Goal: Task Accomplishment & Management: Use online tool/utility

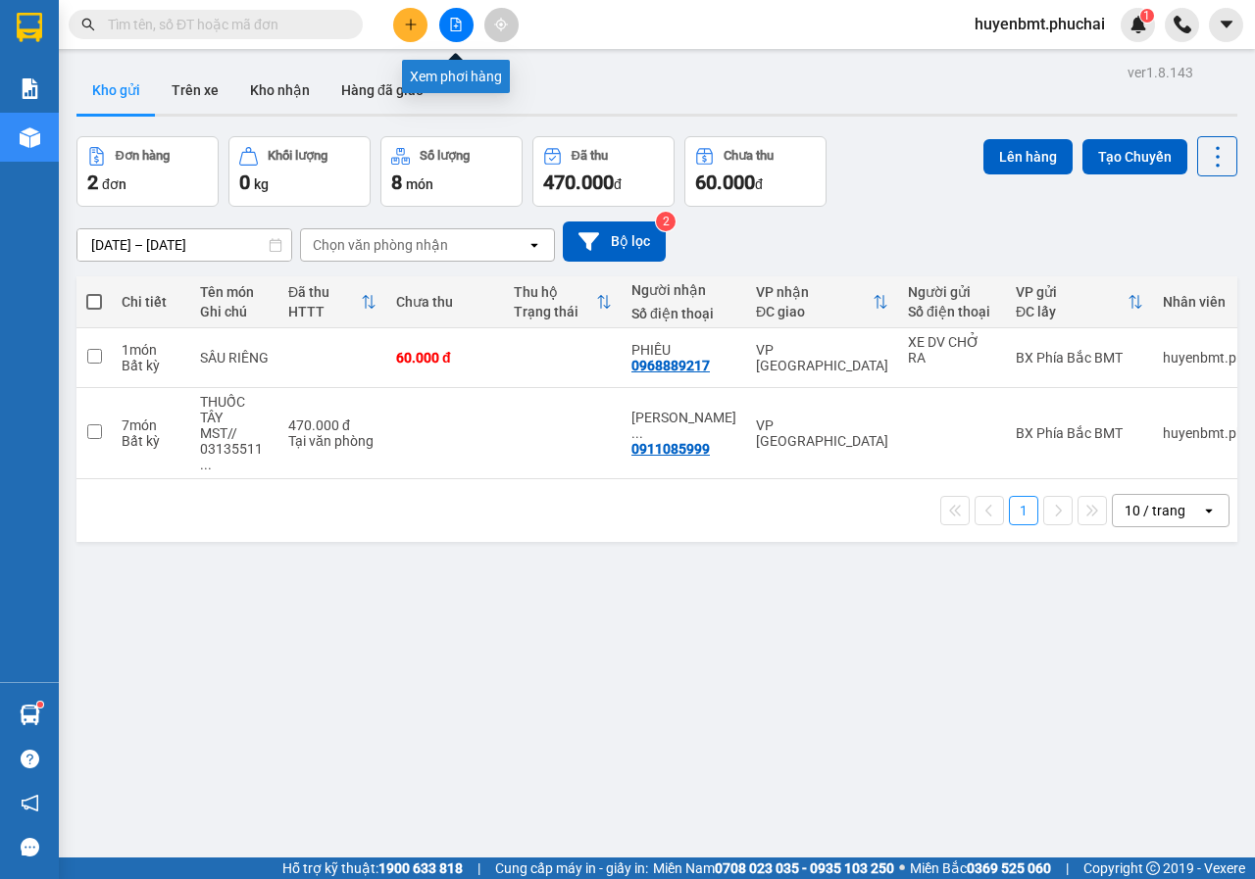
click at [462, 14] on button at bounding box center [456, 25] width 34 height 34
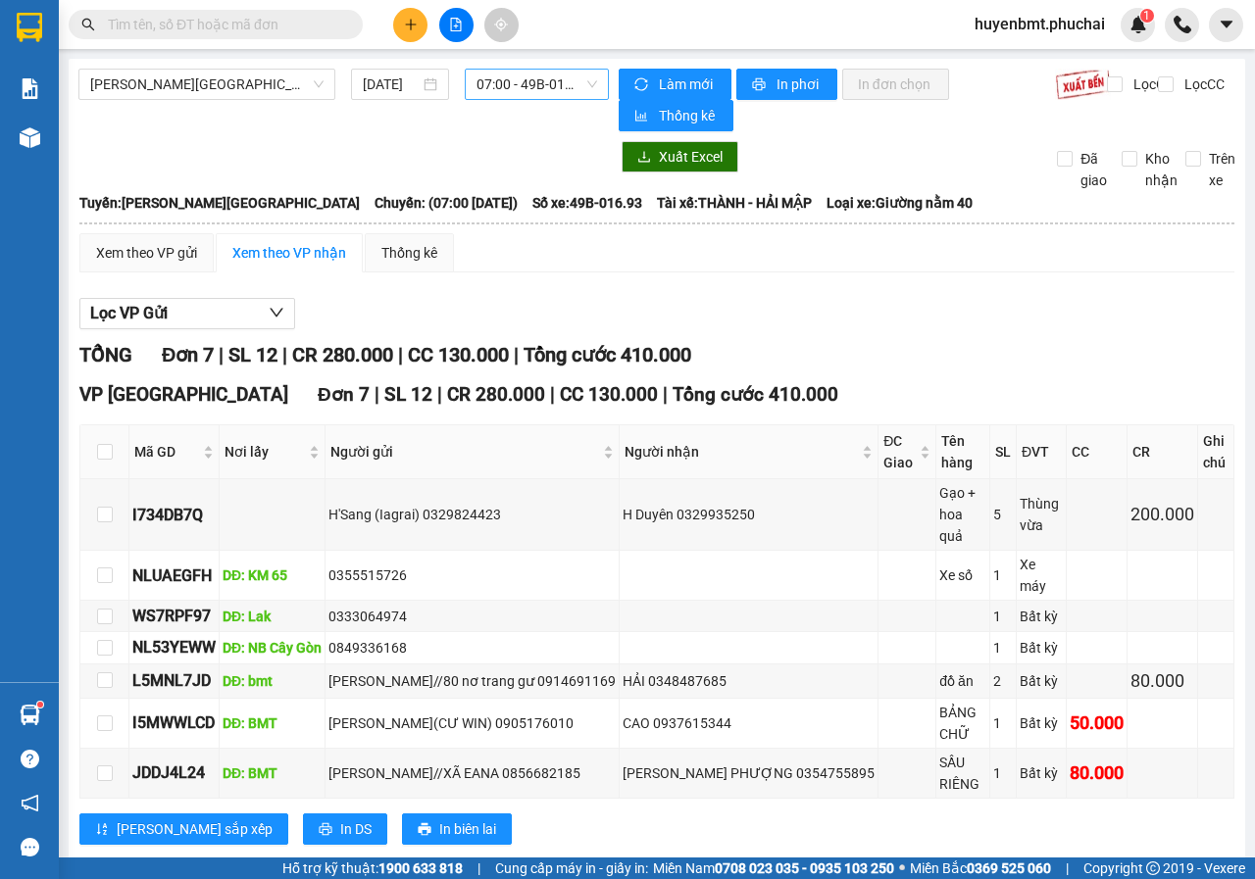
click at [540, 84] on span "07:00 - 49B-016.93" at bounding box center [536, 84] width 120 height 29
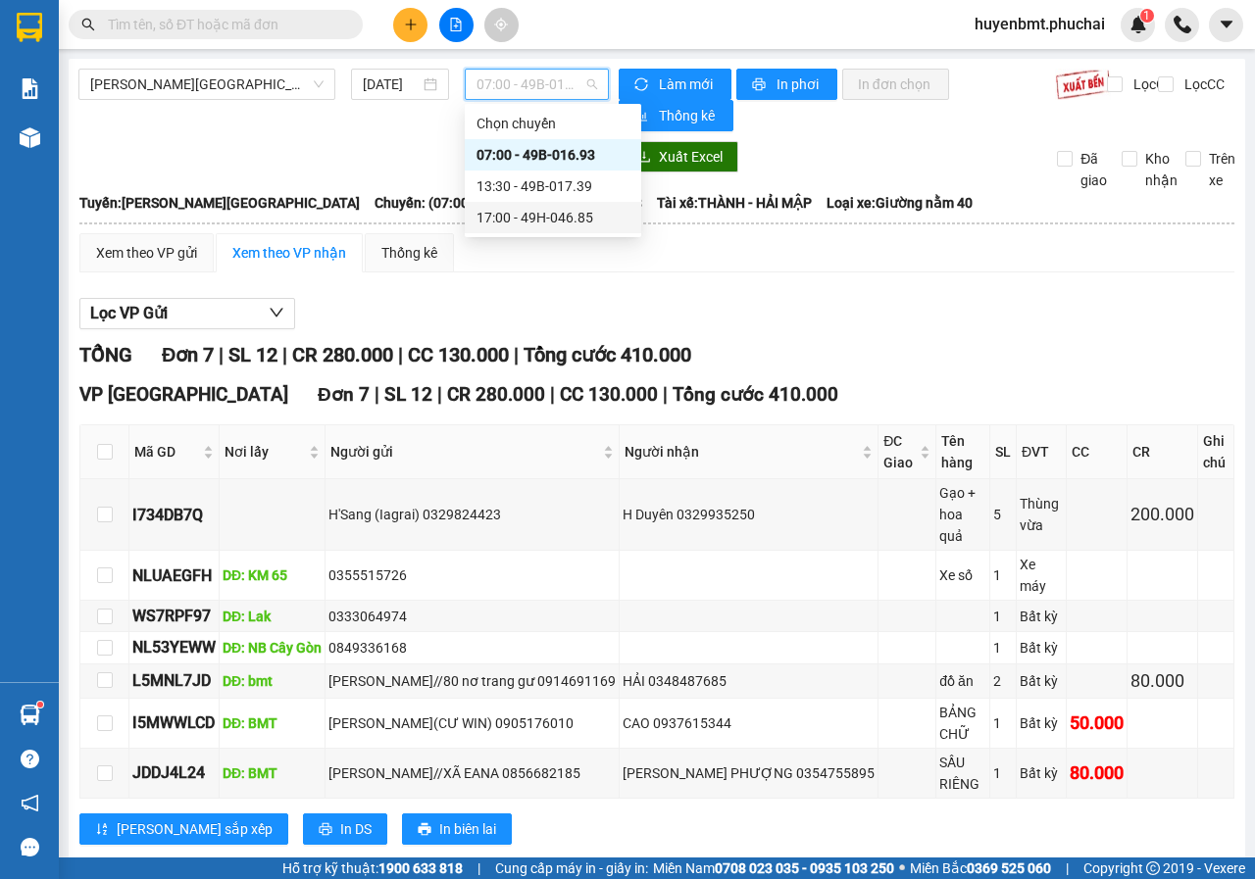
click at [536, 218] on div "17:00 - 49H-046.85" at bounding box center [552, 218] width 153 height 22
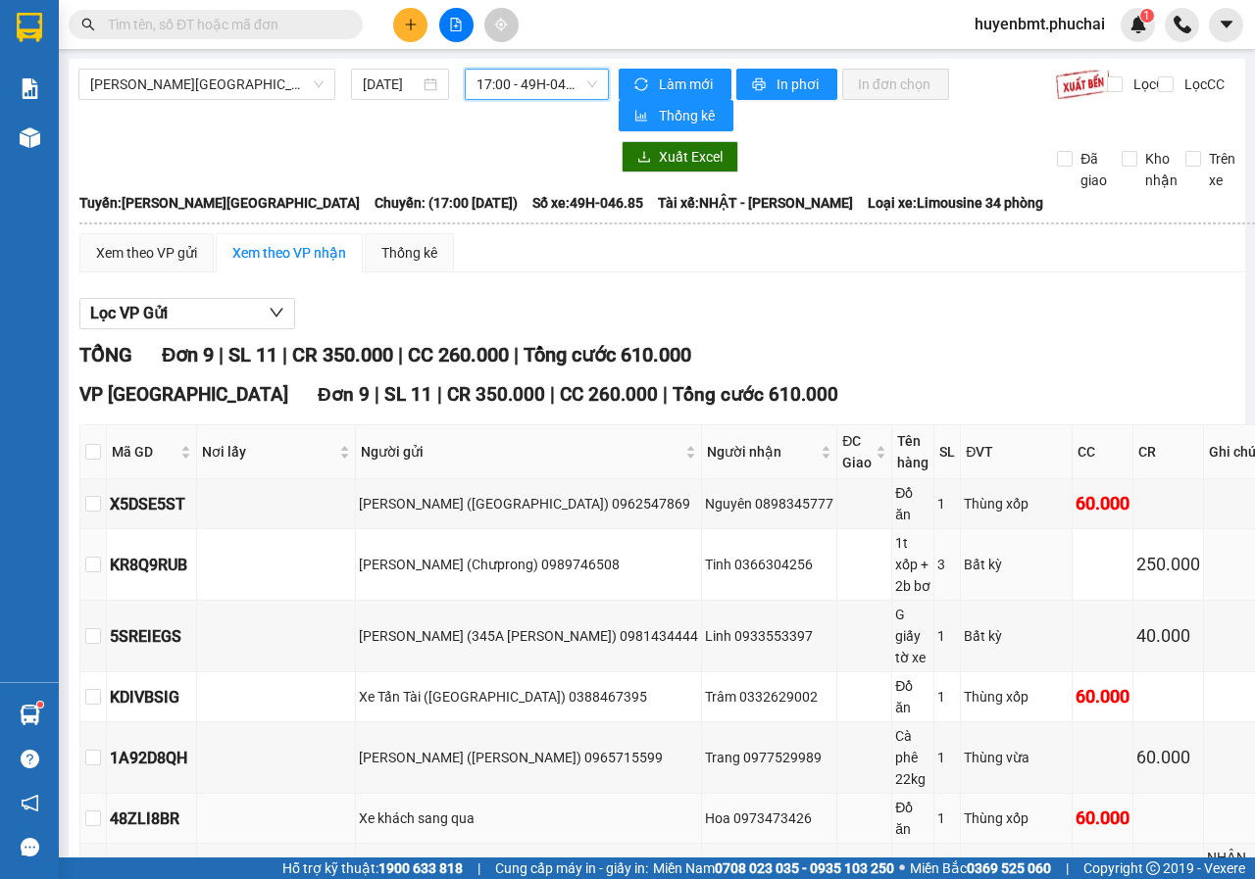
scroll to position [410, 0]
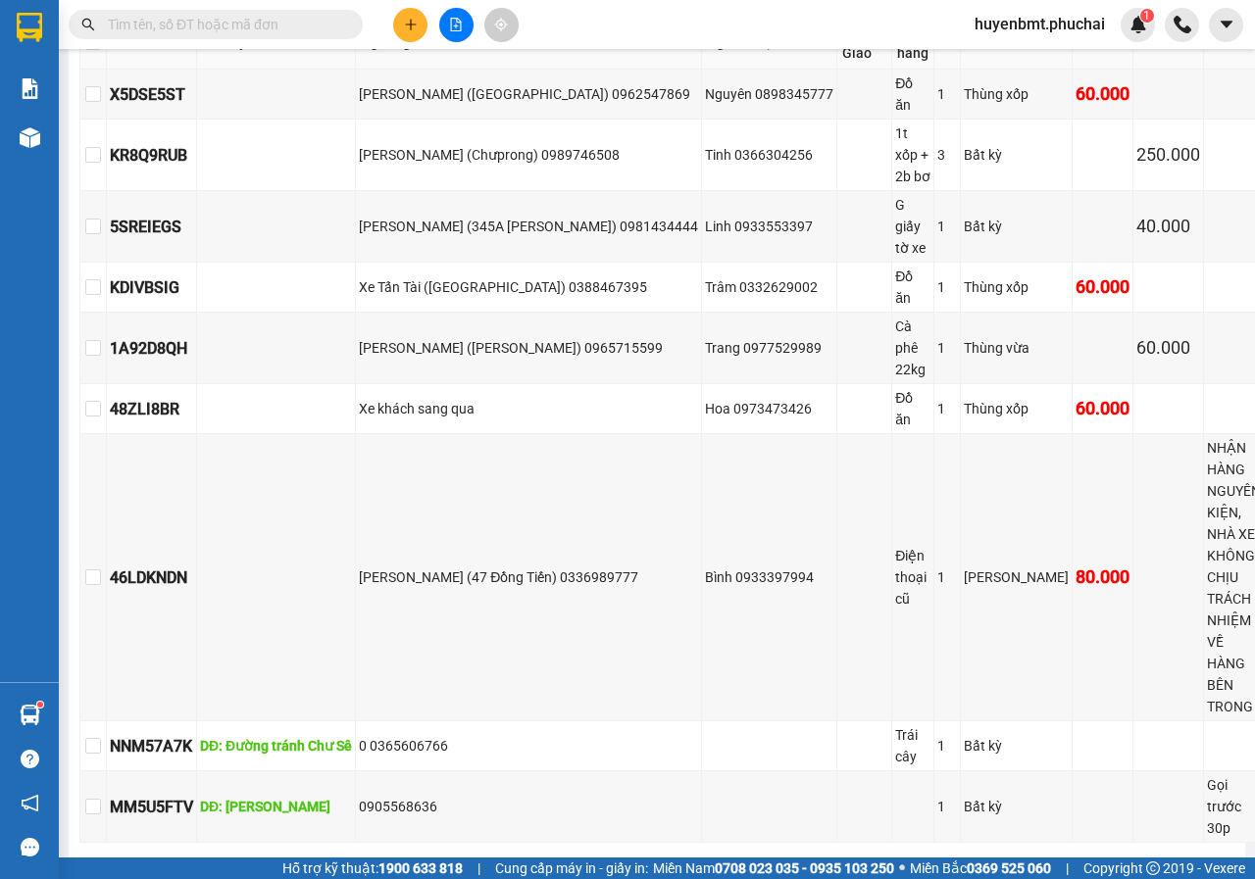
click at [416, 33] on button at bounding box center [410, 25] width 34 height 34
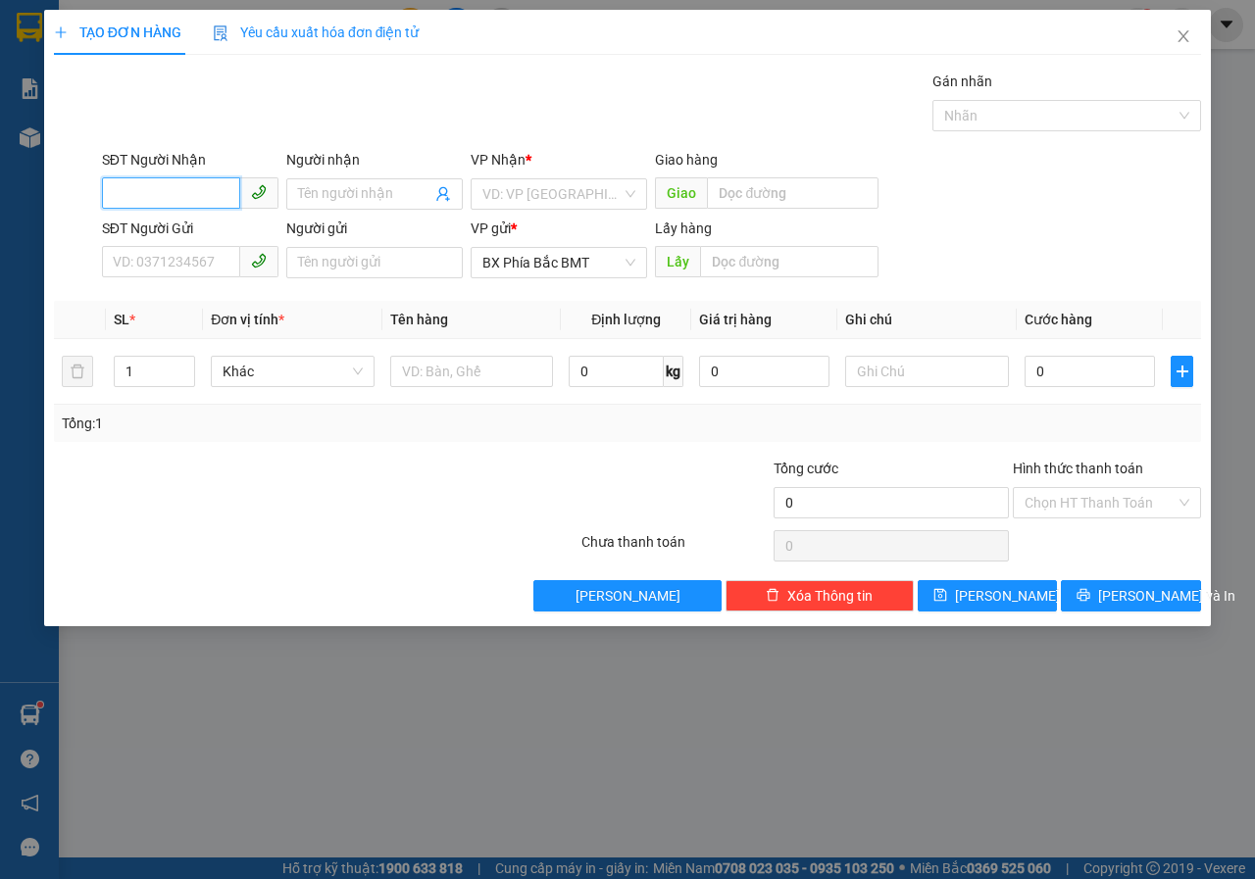
click at [181, 192] on input "SĐT Người Nhận" at bounding box center [171, 192] width 138 height 31
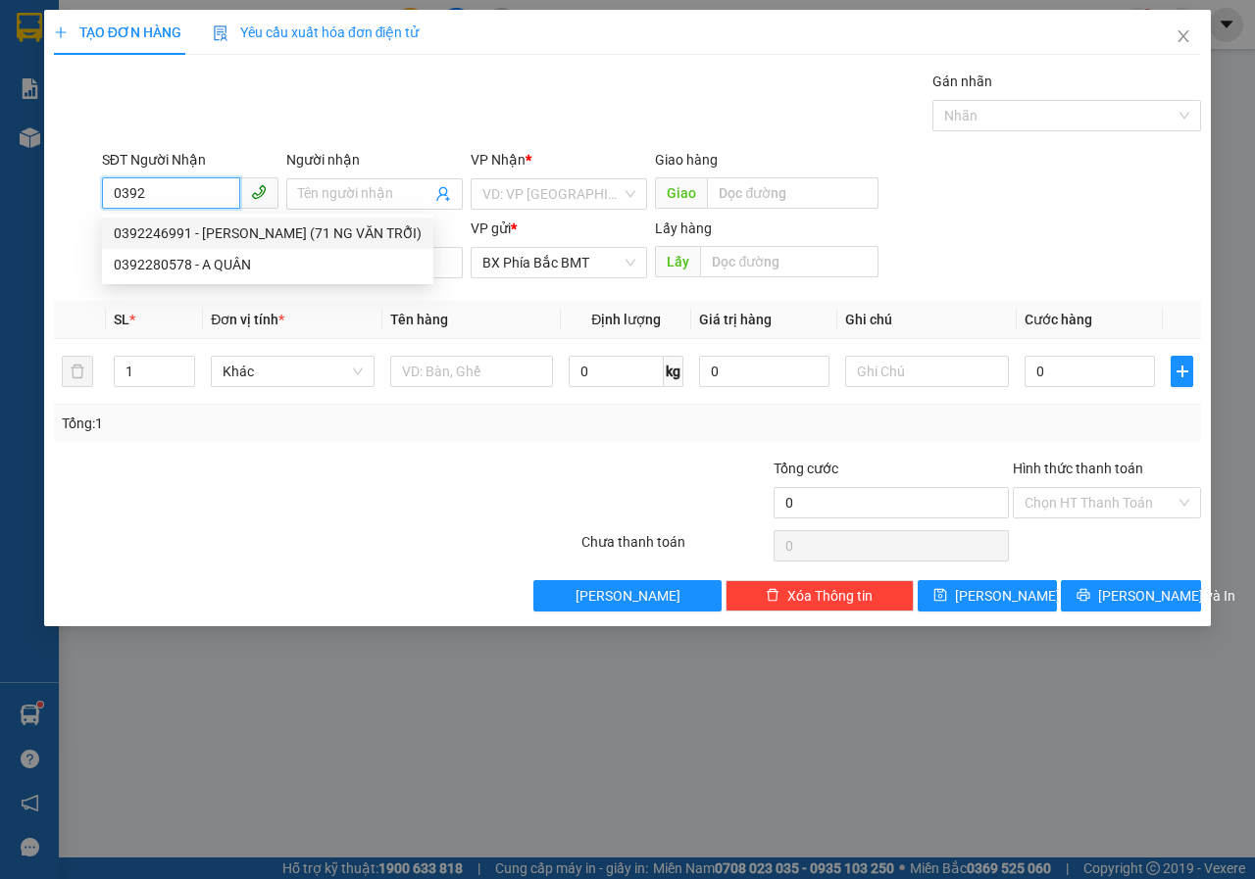
click at [189, 240] on div "0392246991 - [PERSON_NAME] (71 NG VĂN TRỖI)" at bounding box center [268, 234] width 308 height 22
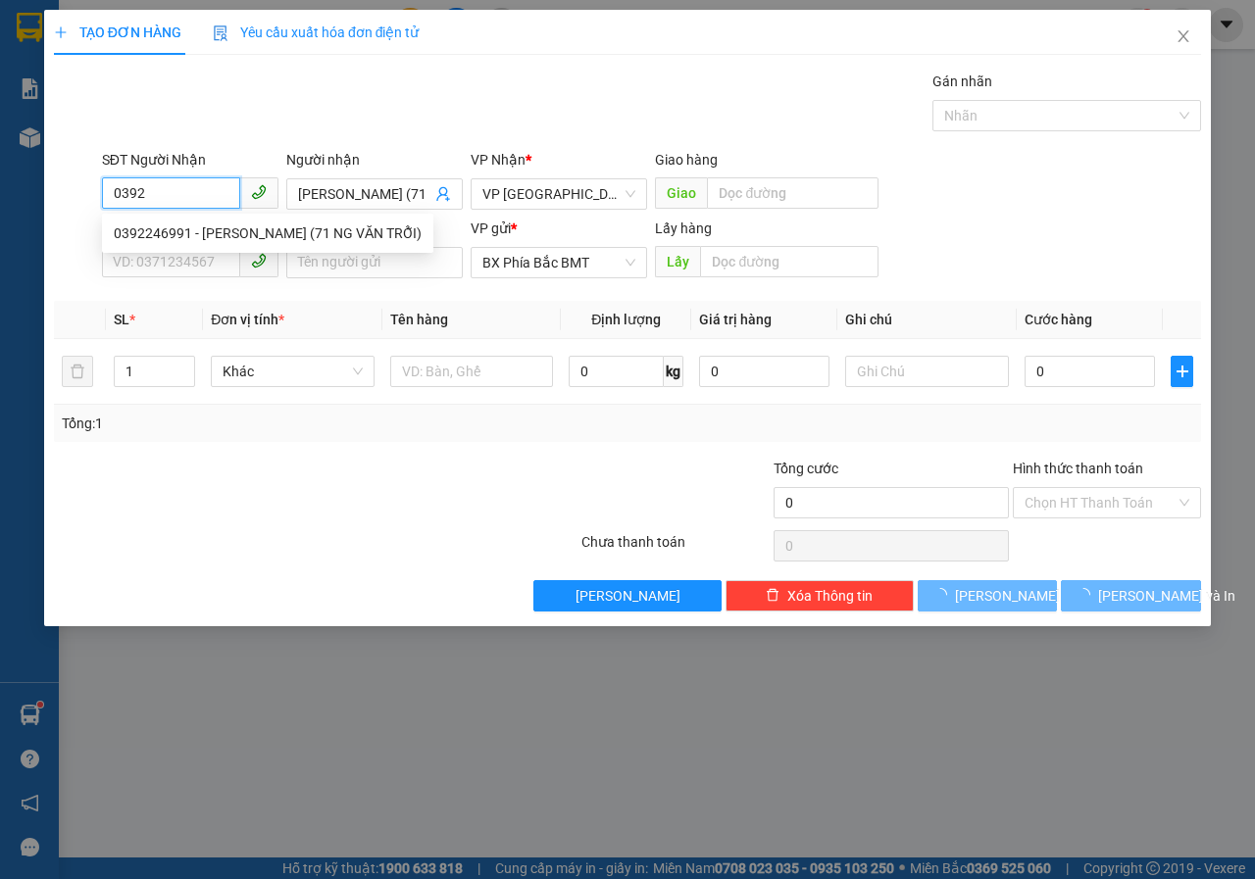
type input "0392246991"
type input "[PERSON_NAME] (71 NG VĂN TRỖI)"
type input "50.000"
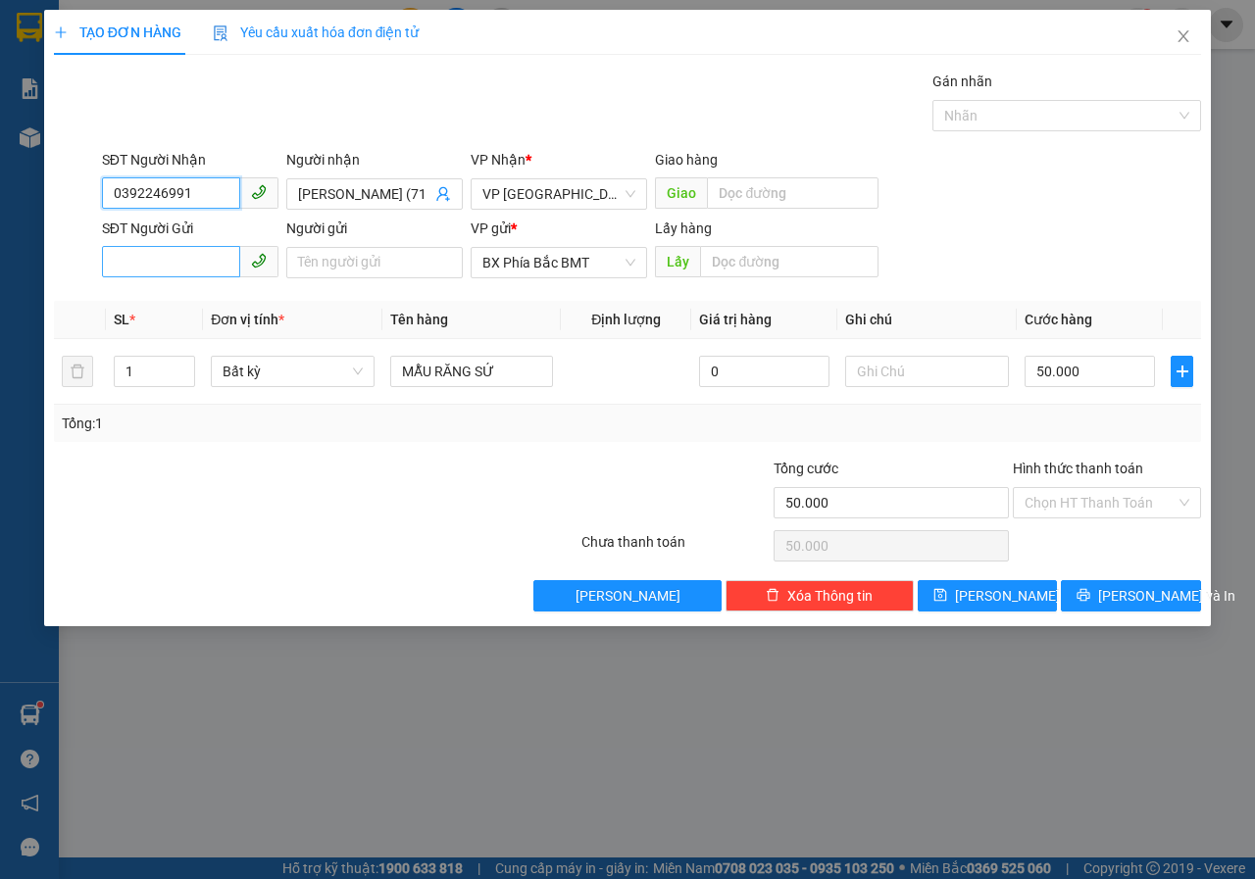
type input "0392246991"
click at [192, 259] on input "SĐT Người Gửi" at bounding box center [171, 261] width 138 height 31
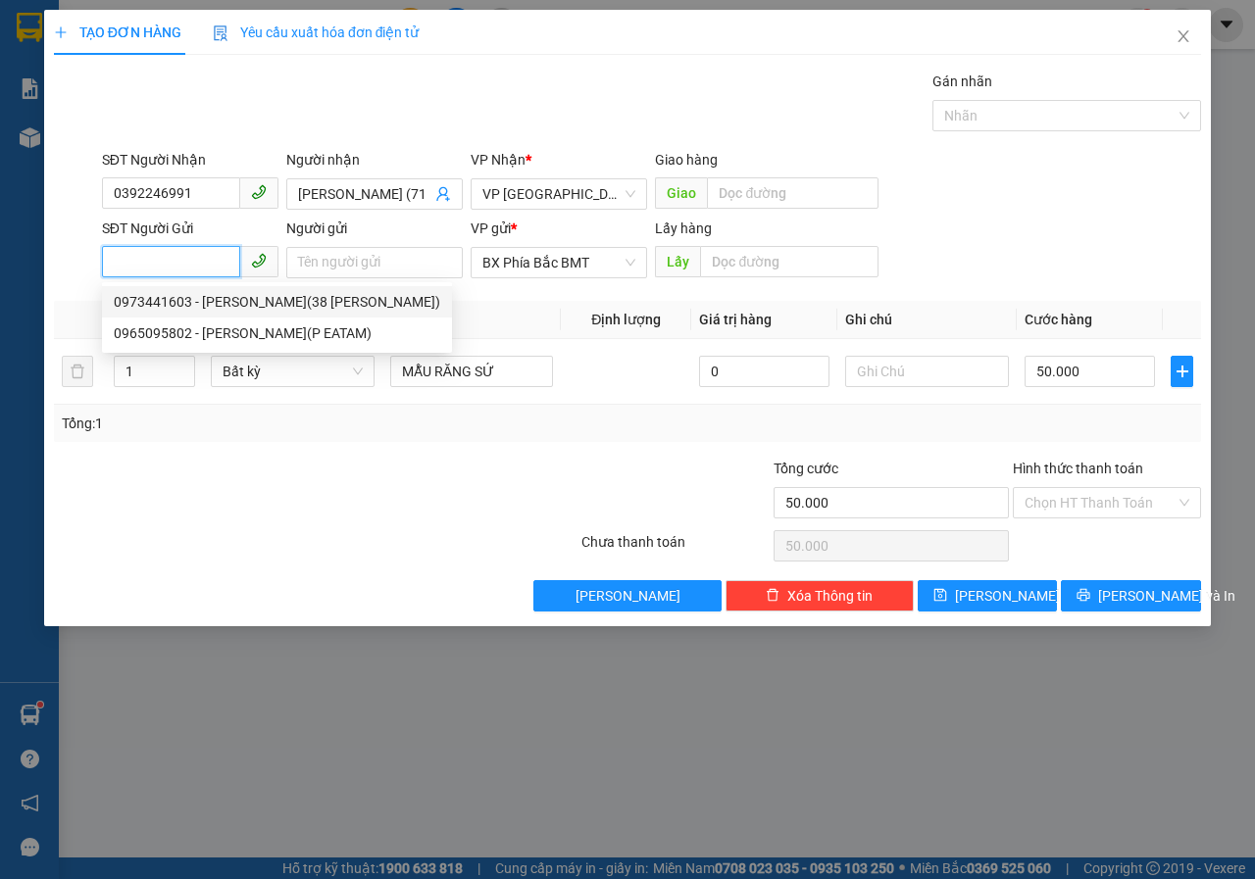
click at [234, 299] on div "0973441603 - [PERSON_NAME](38 [PERSON_NAME])" at bounding box center [277, 302] width 326 height 22
type input "0973441603"
type input "[PERSON_NAME](38 [PERSON_NAME])"
type input "BMT"
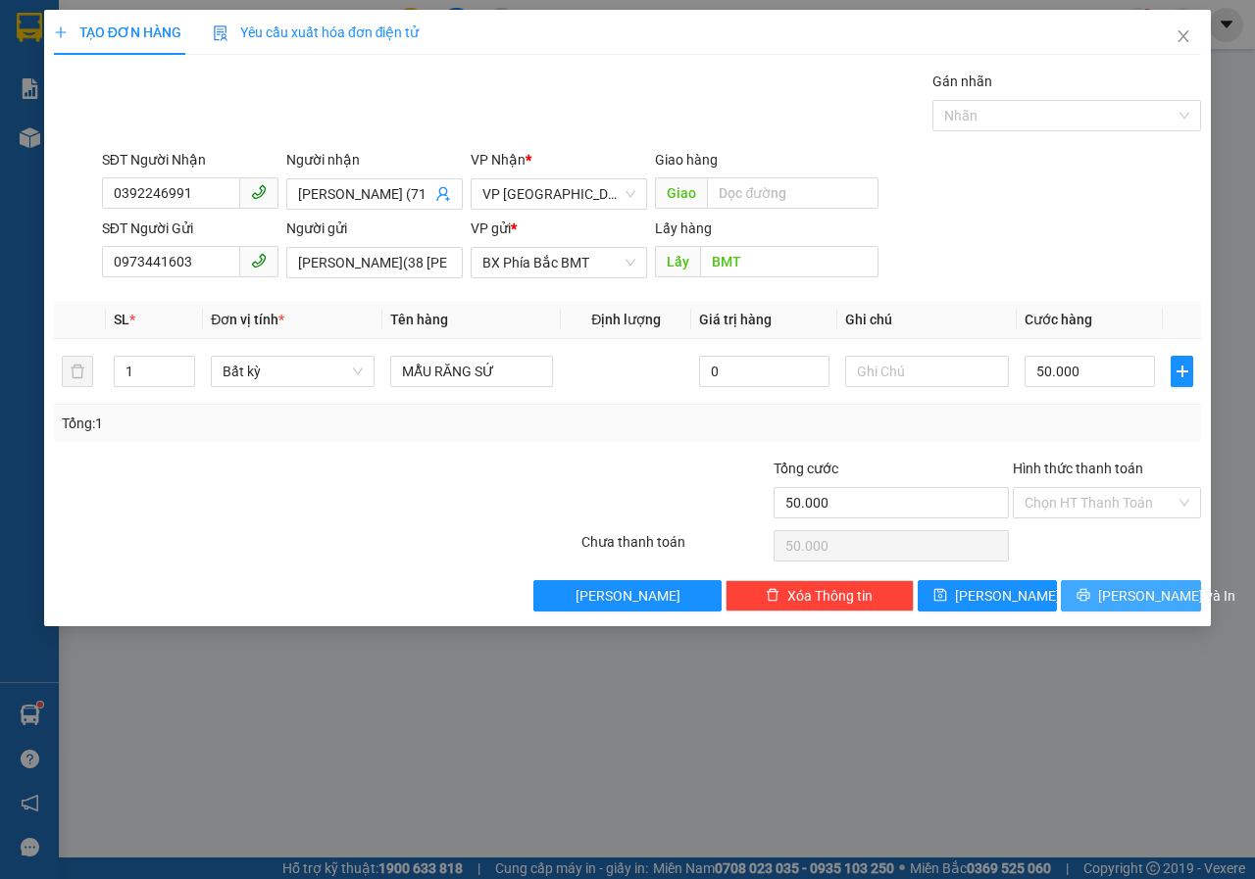
click at [1141, 602] on span "[PERSON_NAME] và In" at bounding box center [1166, 596] width 137 height 22
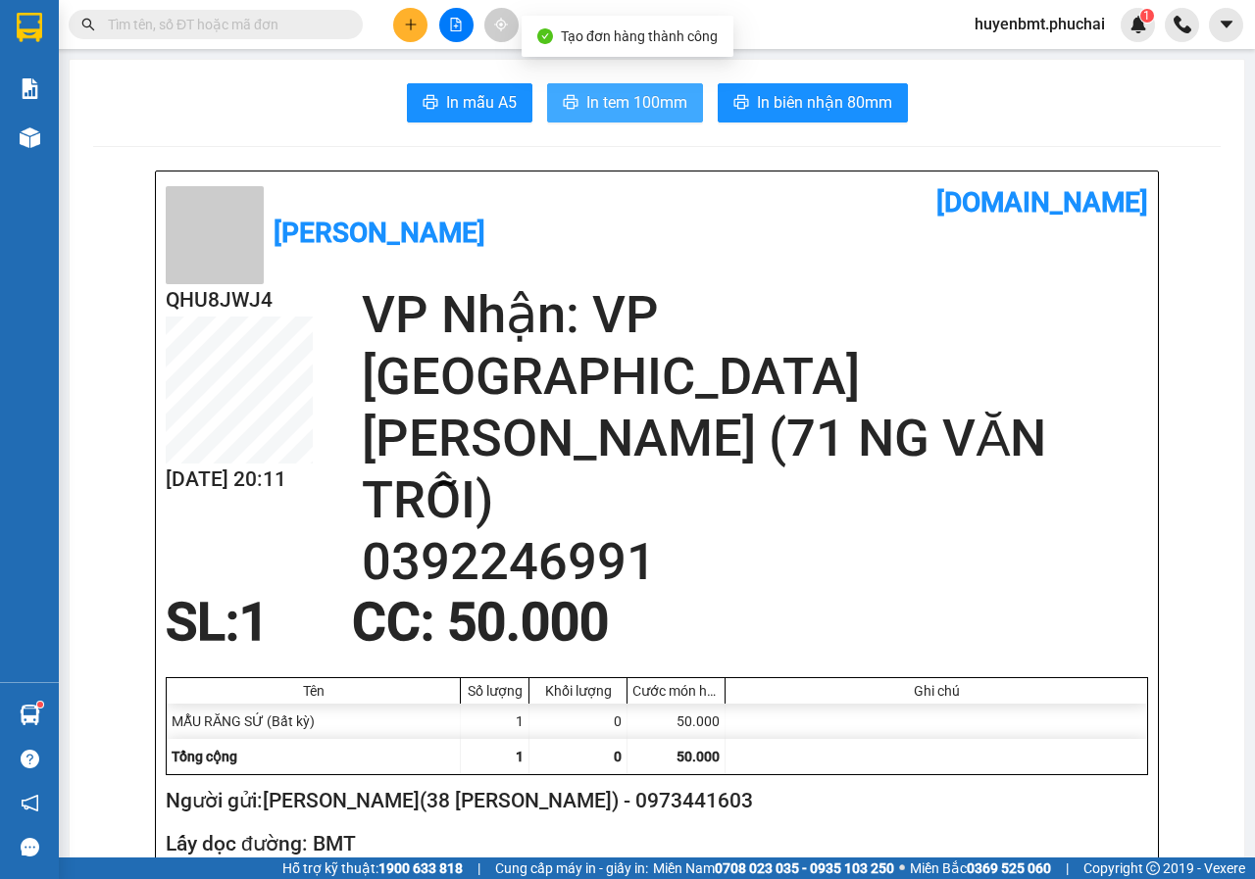
click at [631, 93] on span "In tem 100mm" at bounding box center [636, 102] width 101 height 25
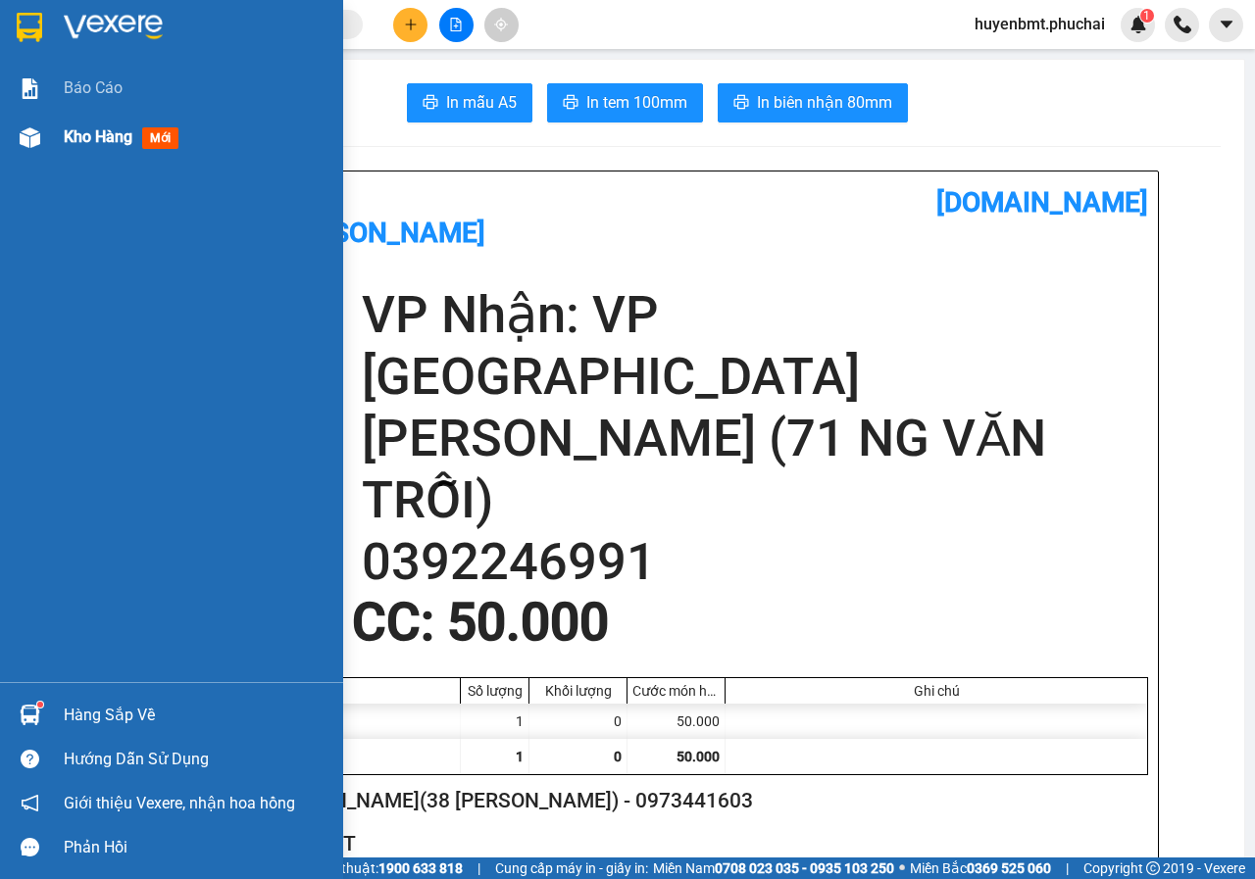
click at [68, 125] on div "Kho hàng mới" at bounding box center [125, 137] width 123 height 25
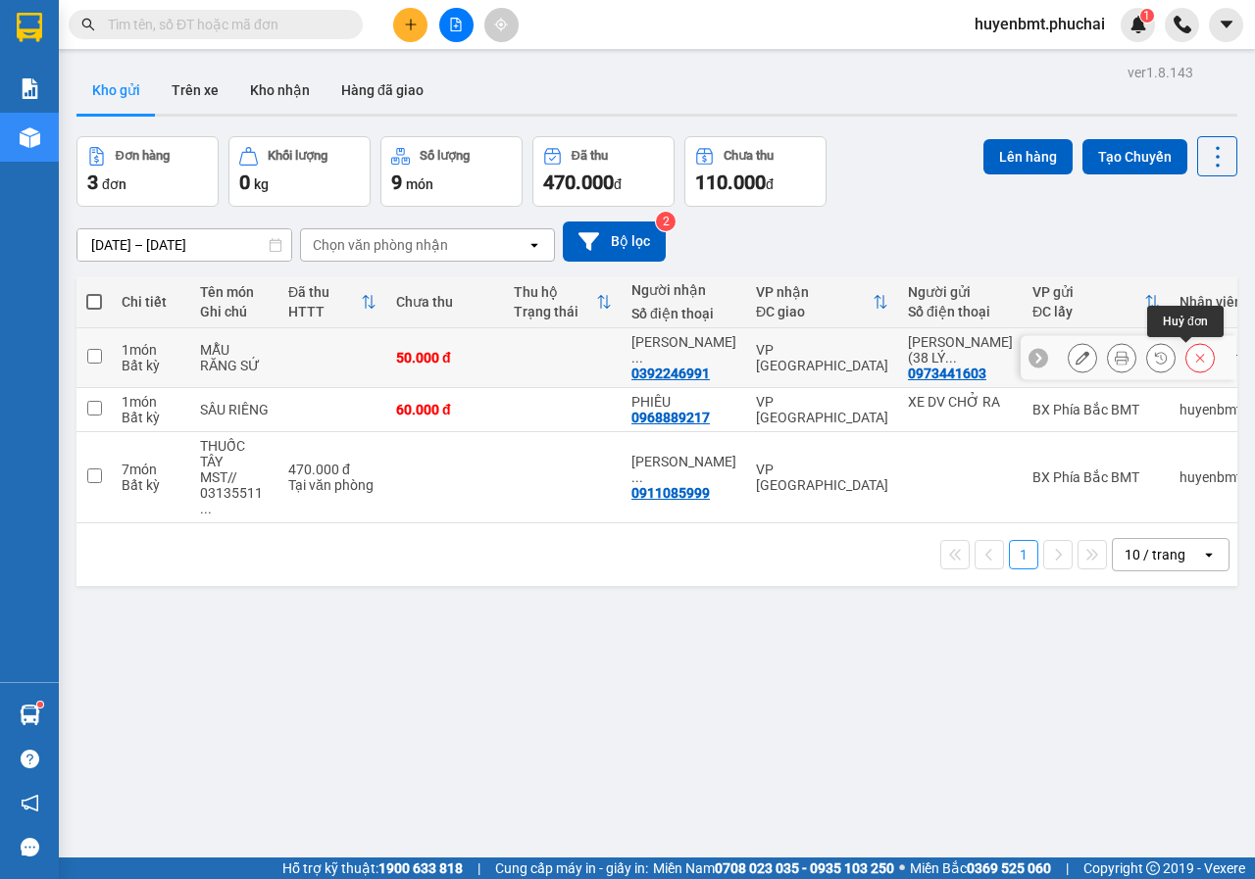
click at [1196, 359] on icon at bounding box center [1200, 358] width 9 height 9
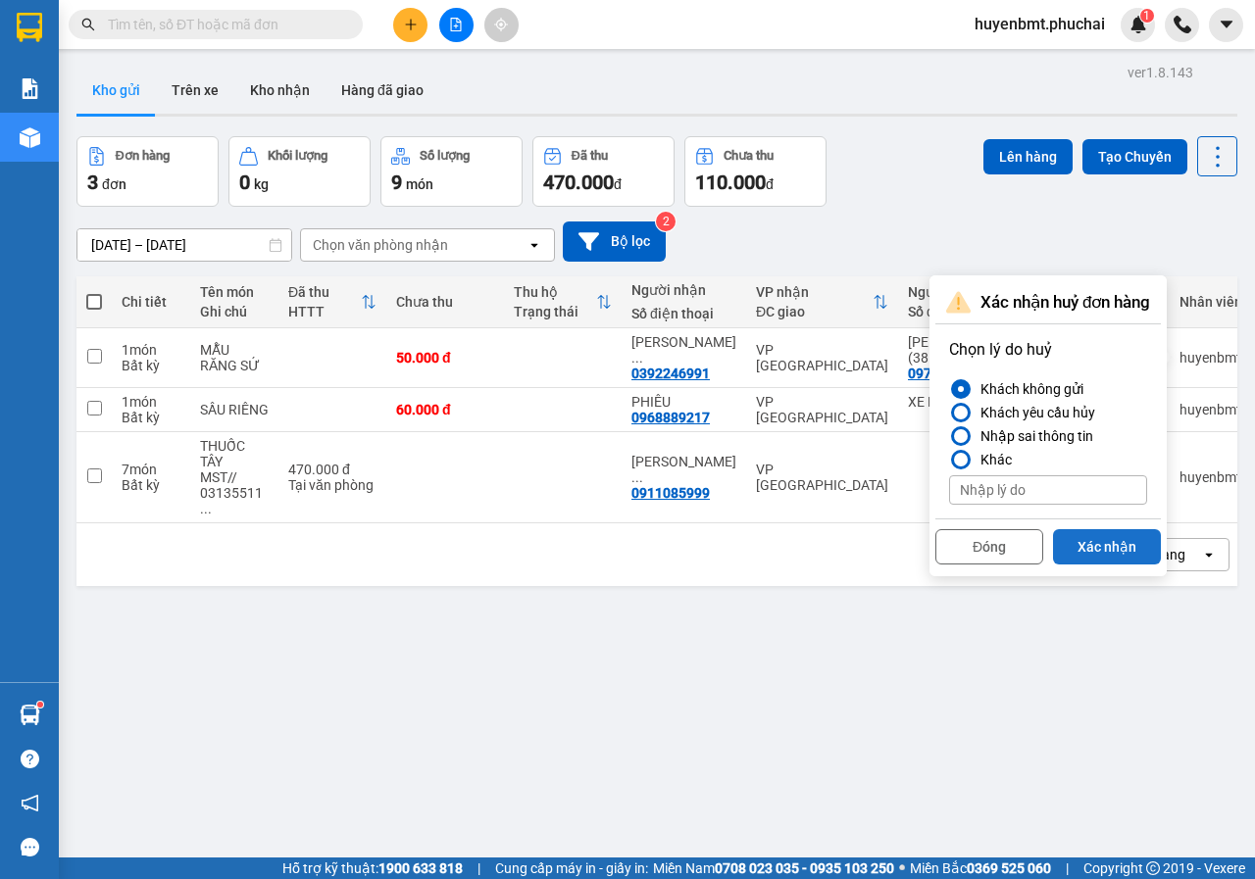
click at [1080, 543] on button "Xác nhận" at bounding box center [1107, 546] width 108 height 35
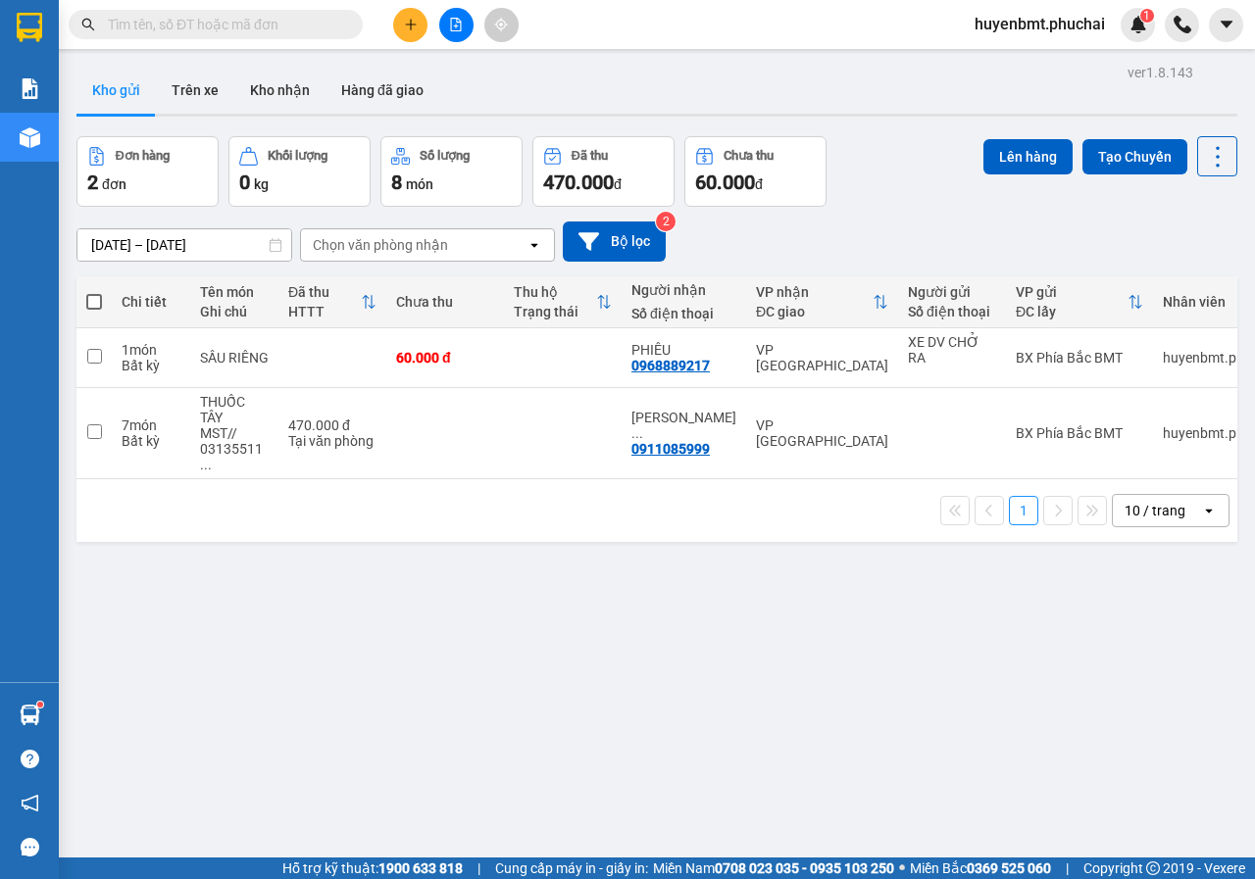
click at [90, 306] on span at bounding box center [94, 302] width 16 height 16
click at [94, 292] on input "checkbox" at bounding box center [94, 292] width 0 height 0
checkbox input "true"
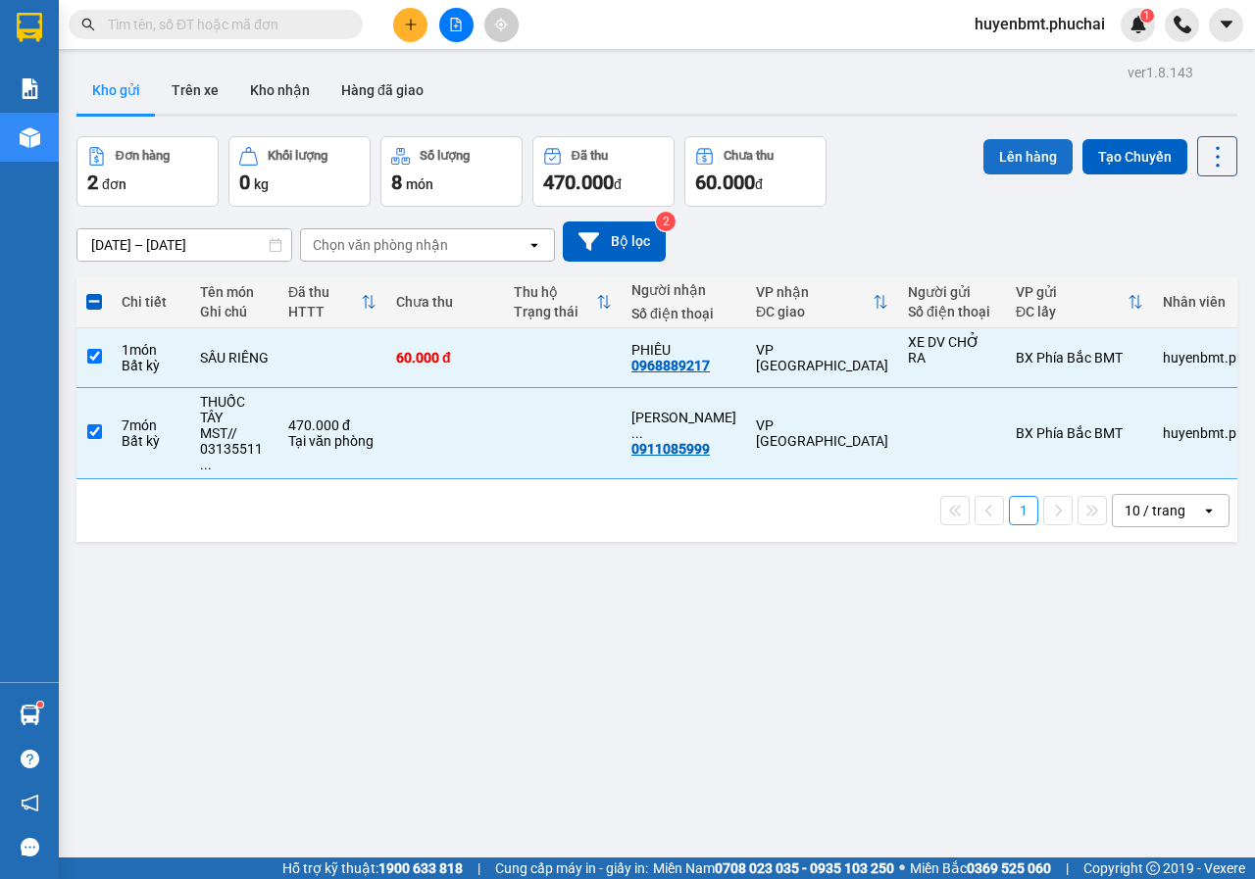
click at [1004, 163] on button "Lên hàng" at bounding box center [1027, 156] width 89 height 35
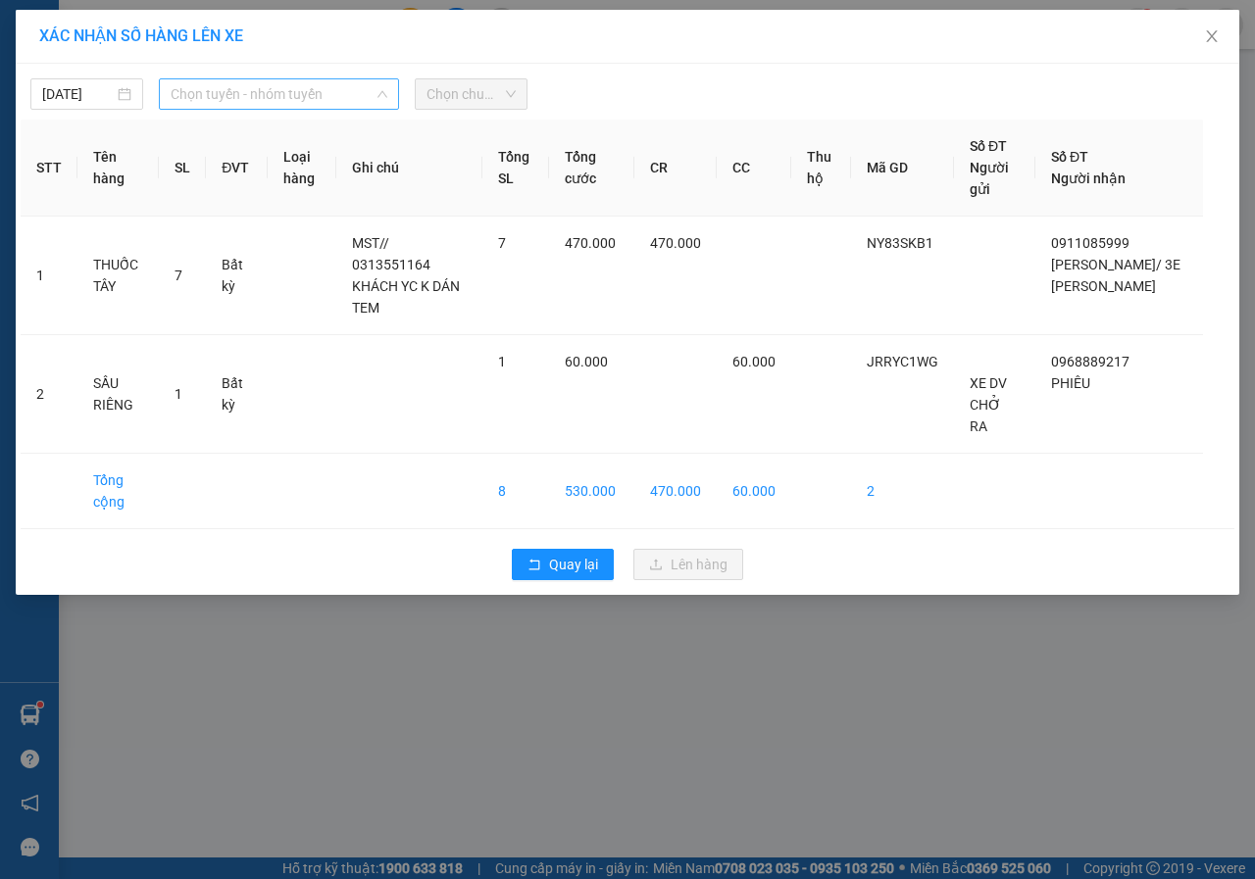
click at [255, 89] on span "Chọn tuyến - nhóm tuyến" at bounding box center [279, 93] width 217 height 29
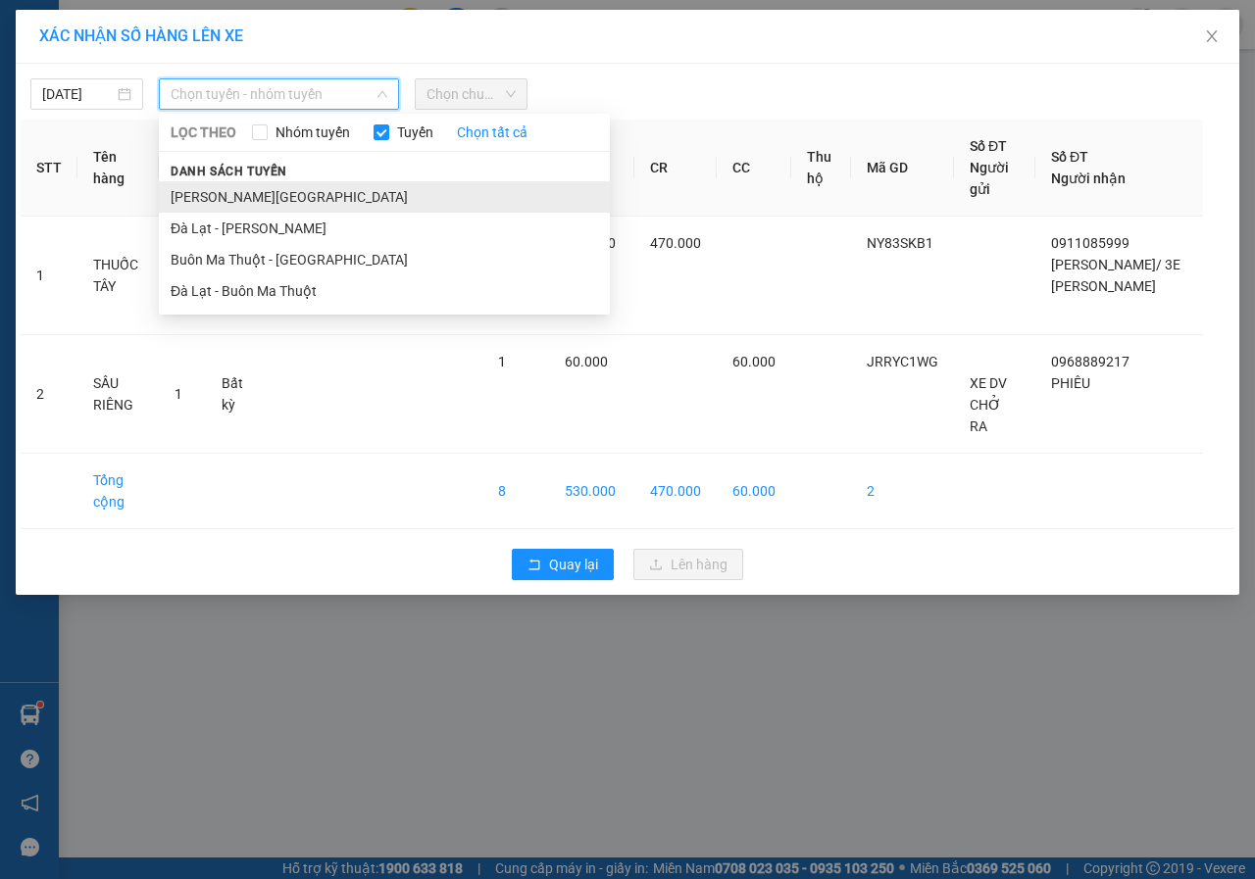
click at [197, 200] on li "[PERSON_NAME][GEOGRAPHIC_DATA]" at bounding box center [384, 196] width 451 height 31
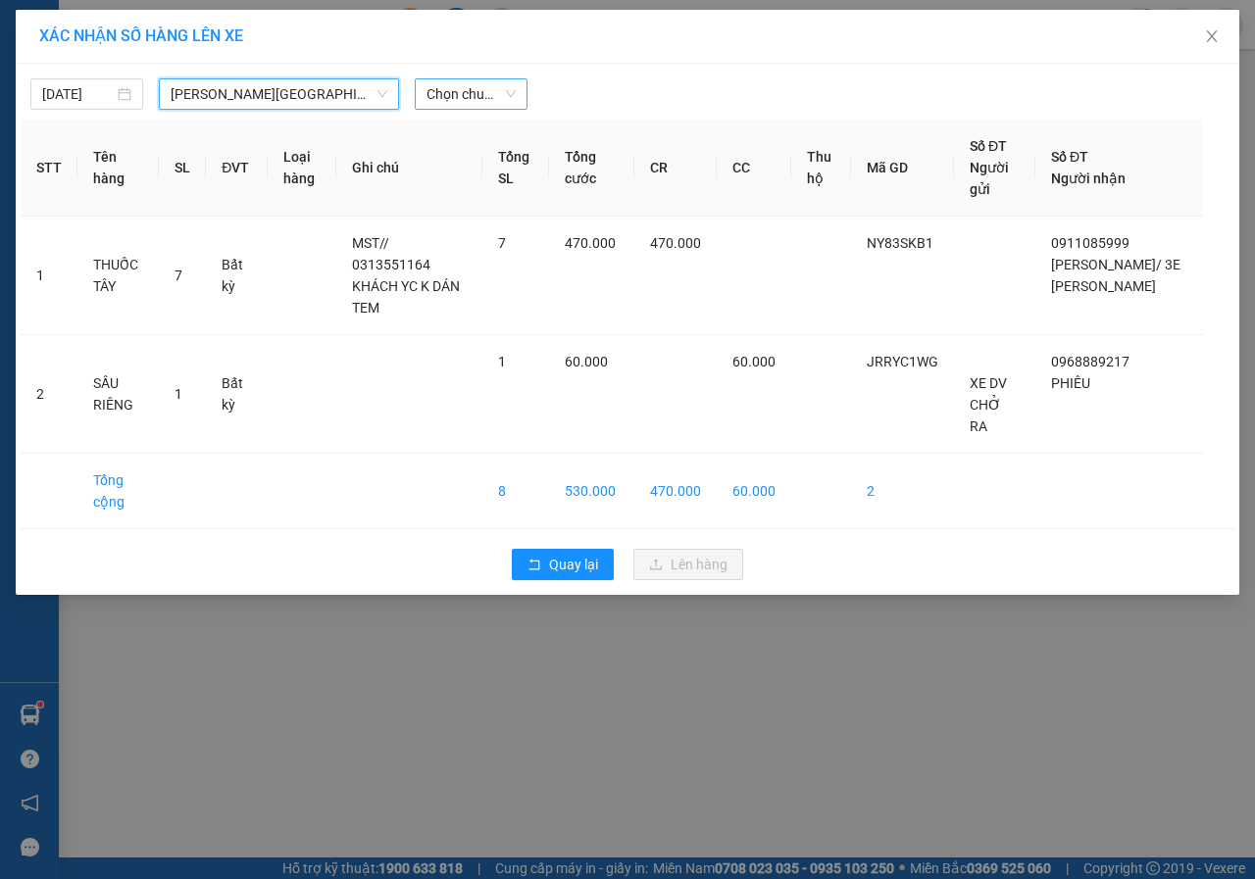
click at [480, 107] on span "Chọn chuyến" at bounding box center [470, 93] width 89 height 29
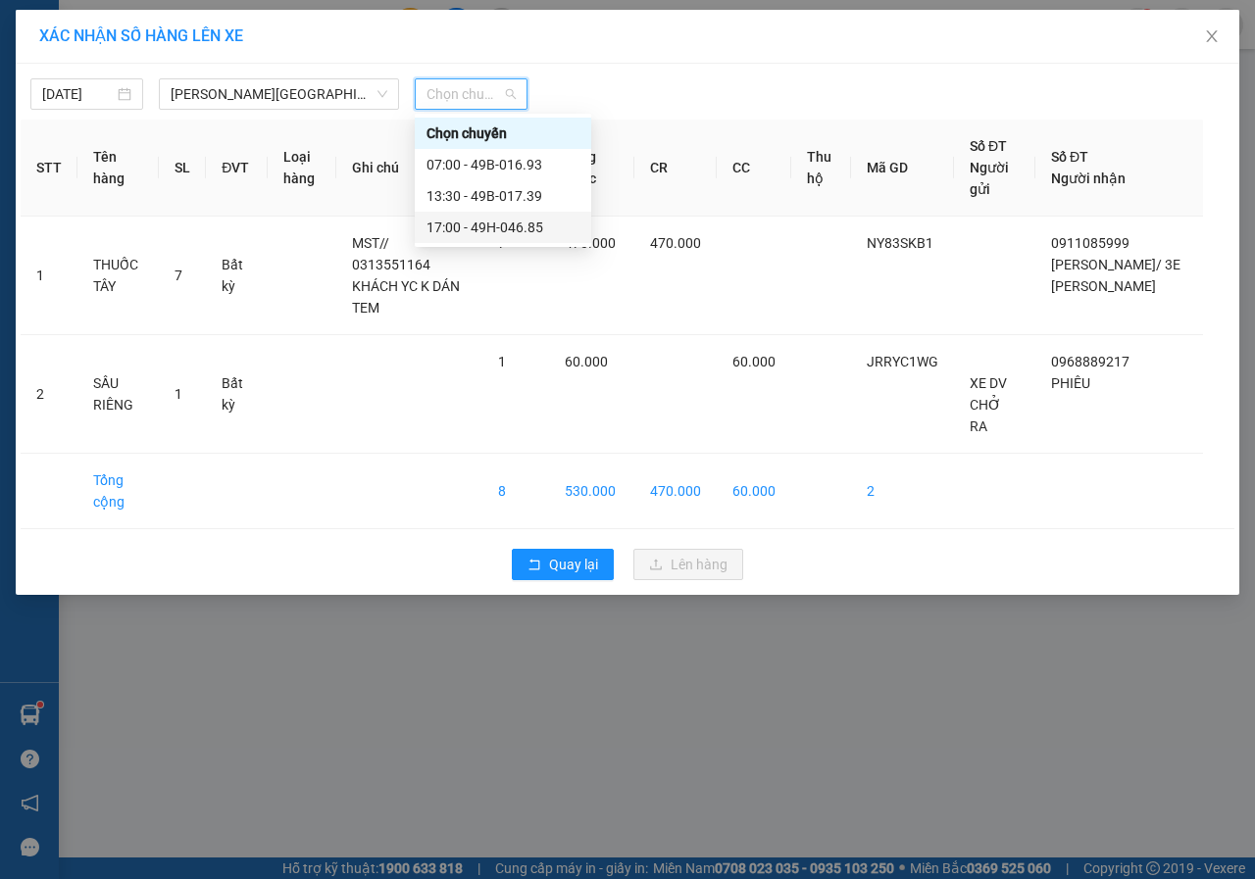
click at [502, 225] on div "17:00 - 49H-046.85" at bounding box center [502, 228] width 153 height 22
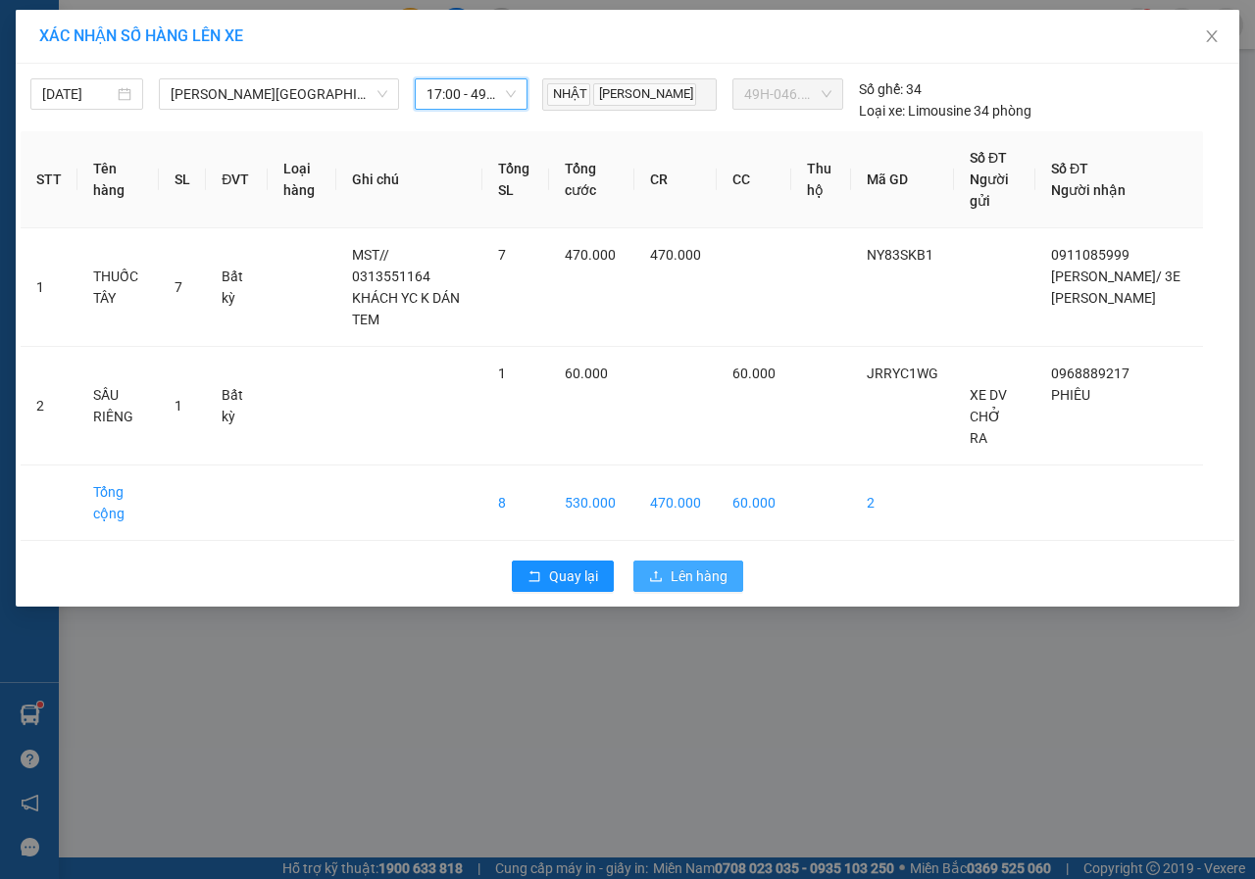
click at [675, 566] on span "Lên hàng" at bounding box center [699, 577] width 57 height 22
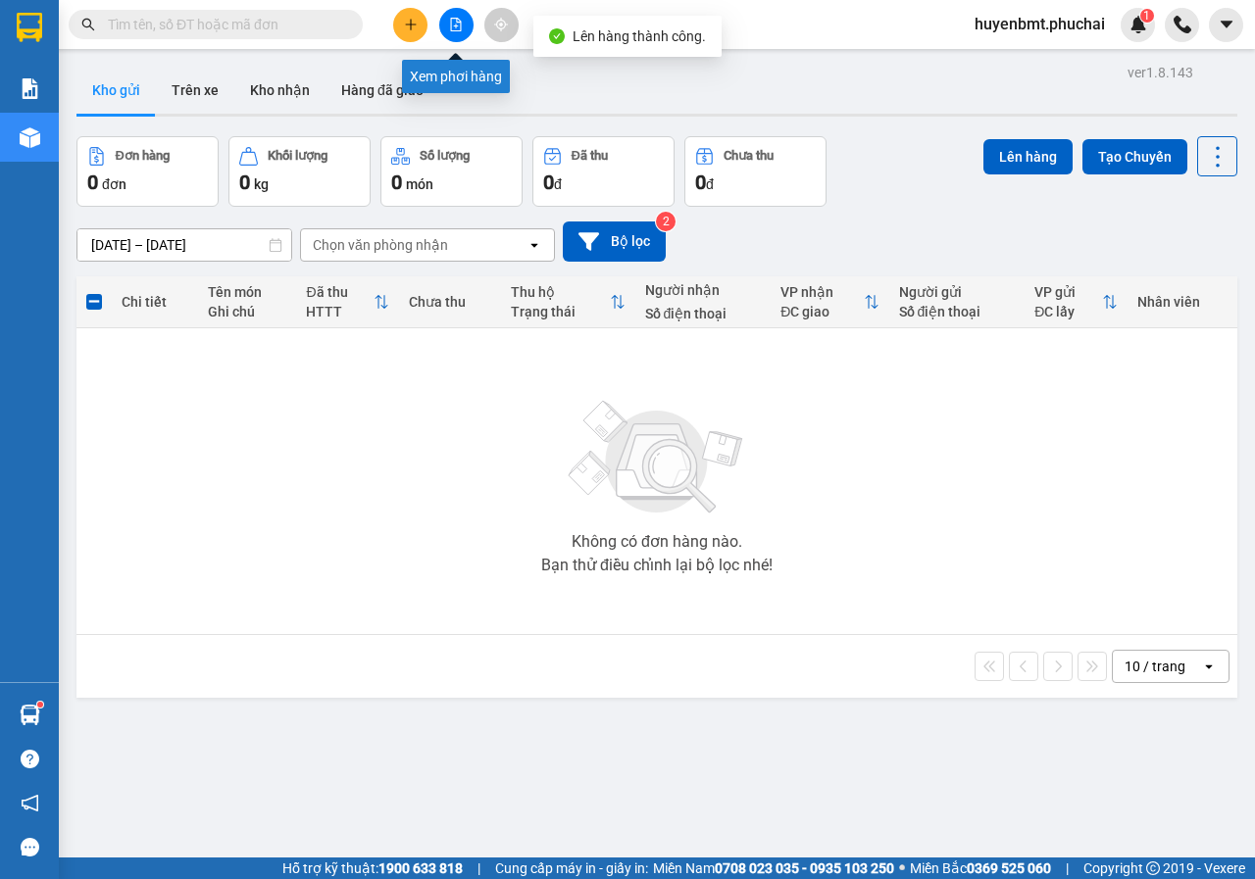
click at [452, 18] on icon "file-add" at bounding box center [456, 25] width 11 height 14
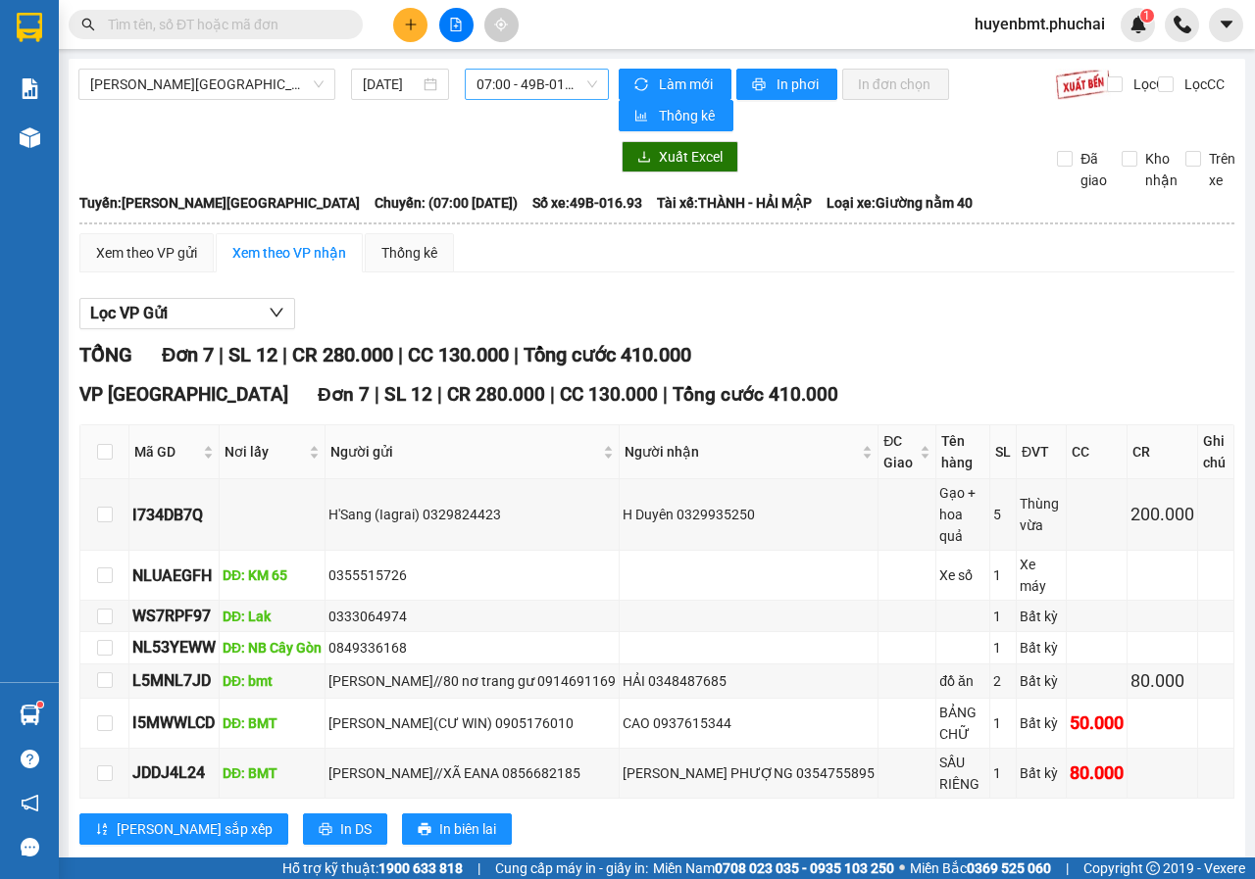
click at [547, 84] on span "07:00 - 49B-016.93" at bounding box center [536, 84] width 120 height 29
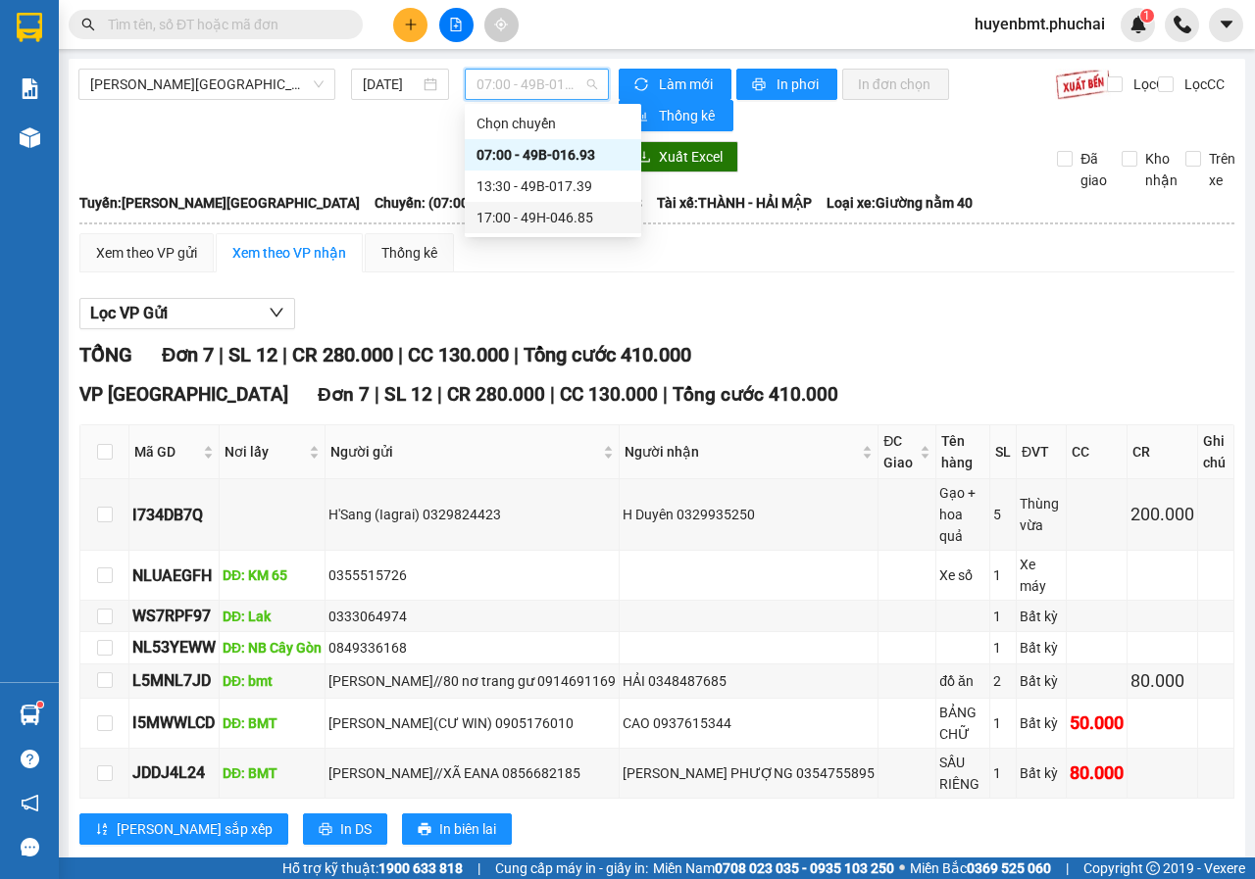
click at [571, 222] on div "17:00 - 49H-046.85" at bounding box center [552, 218] width 153 height 22
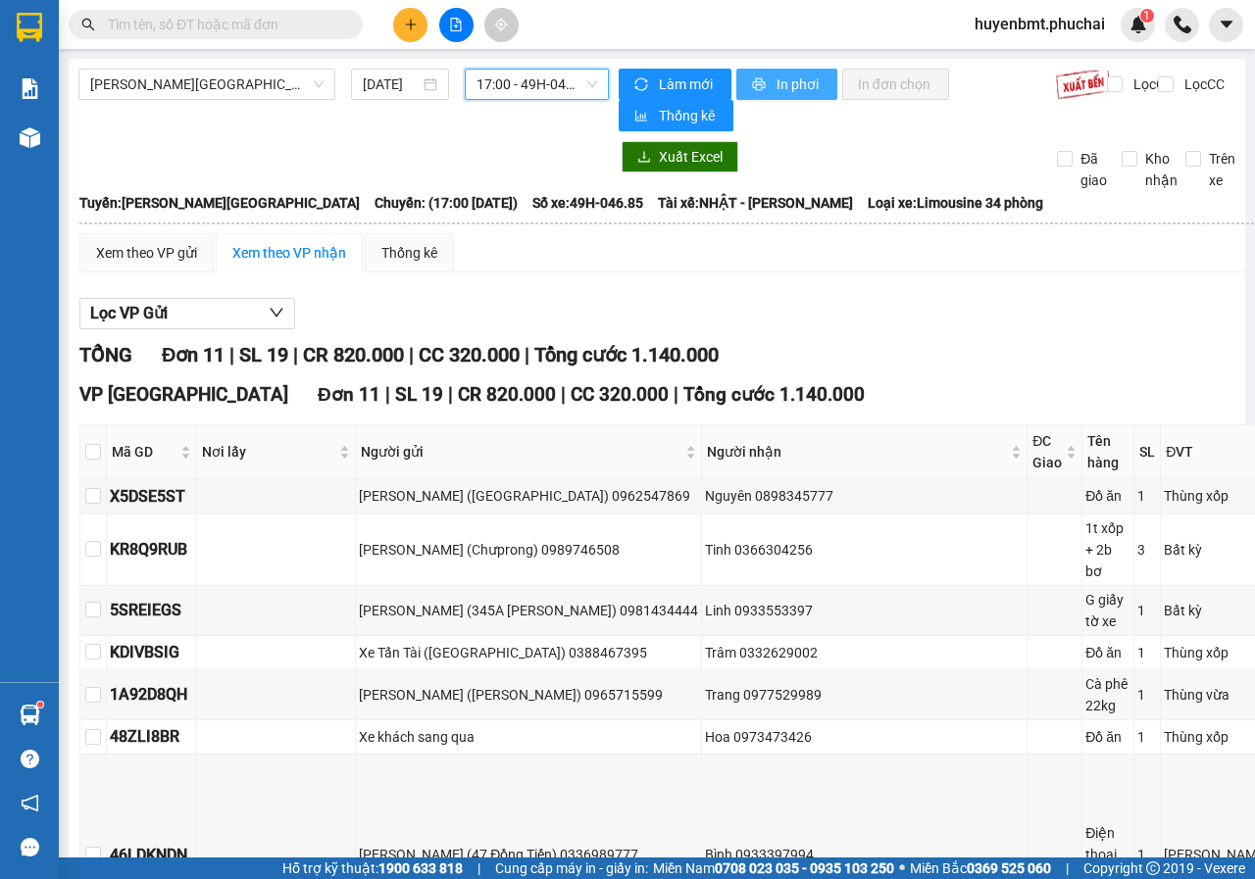
click at [767, 88] on button "In phơi" at bounding box center [786, 84] width 101 height 31
click at [1062, 21] on span "huyenbmt.phuchai" at bounding box center [1040, 24] width 162 height 25
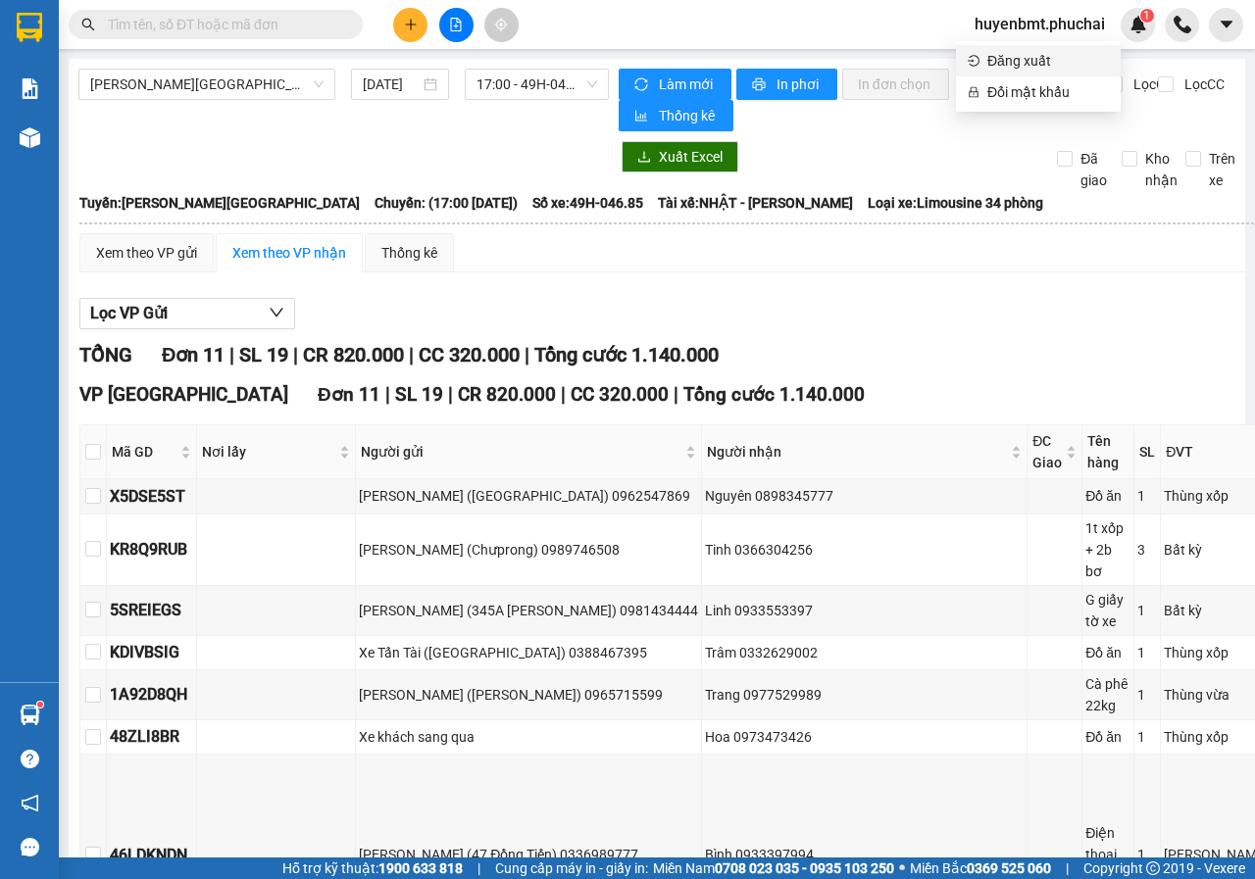
click at [1029, 62] on span "Đăng xuất" at bounding box center [1048, 61] width 122 height 22
